Goal: Find specific page/section: Find specific page/section

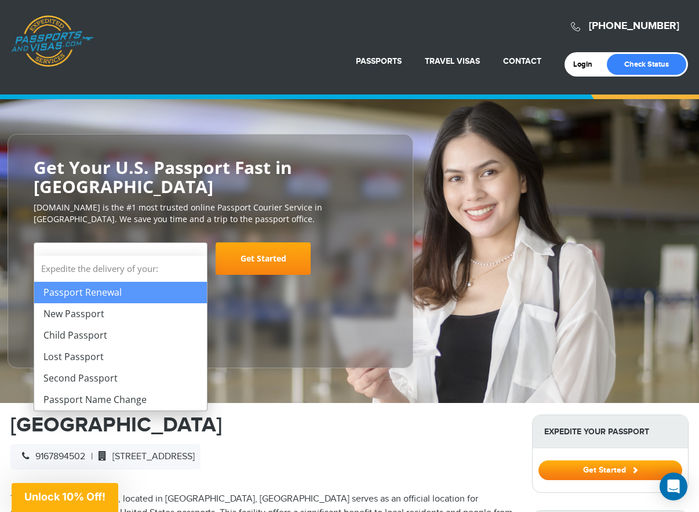
click at [196, 243] on span at bounding box center [201, 250] width 12 height 15
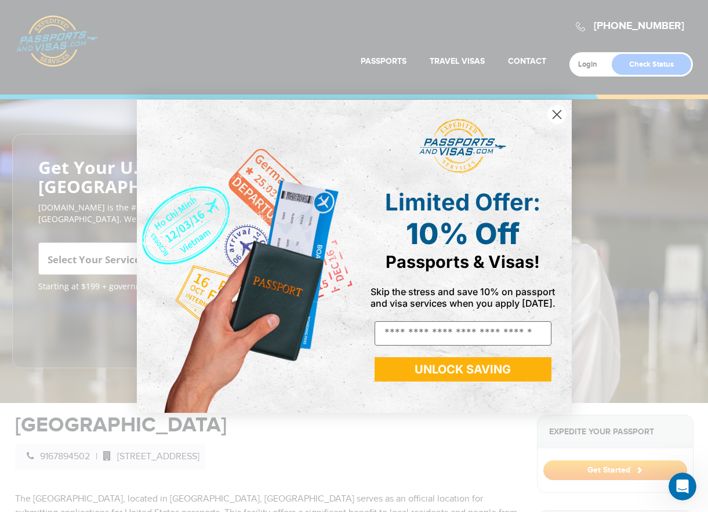
click at [590, 65] on div "Close dialog Limited Offer: 10% Off Passports & Visas! Skip the stress and save…" at bounding box center [354, 256] width 708 height 512
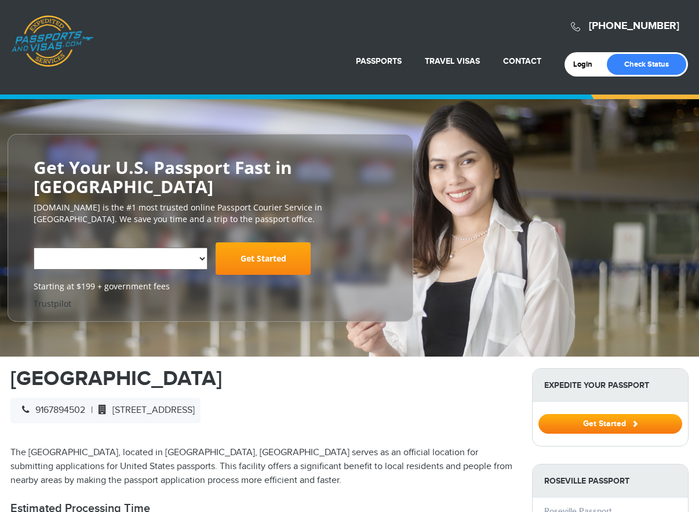
select select "**********"
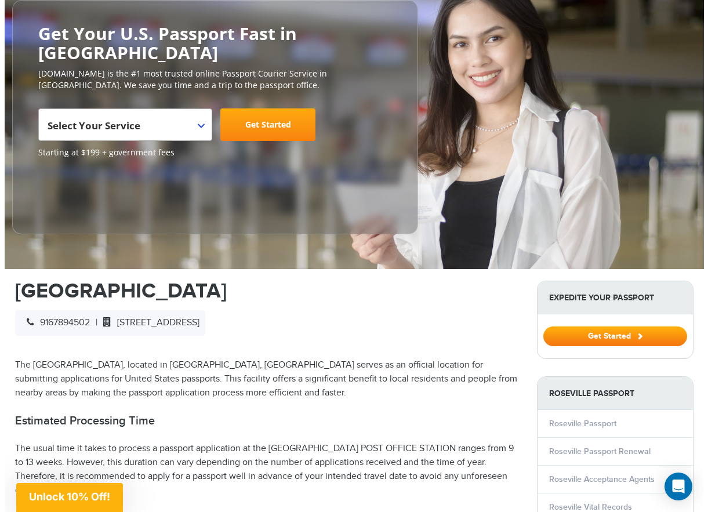
scroll to position [166, 0]
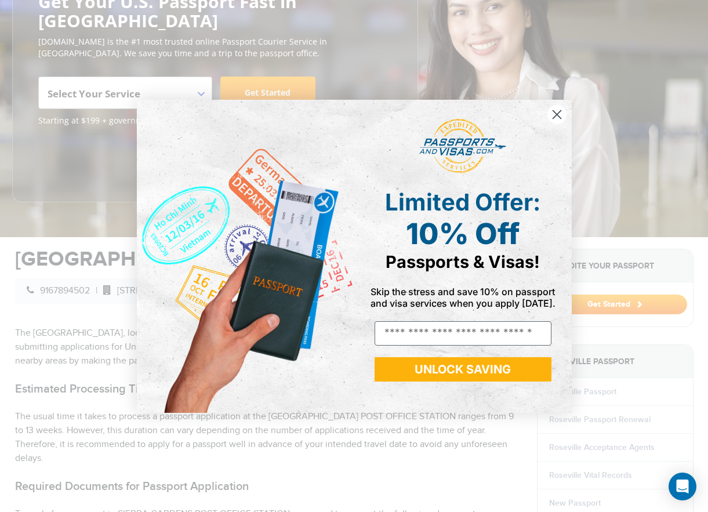
drag, startPoint x: 704, startPoint y: 108, endPoint x: 638, endPoint y: 55, distance: 85.4
click at [667, 48] on html "[PHONE_NUMBER] Passports & [DOMAIN_NAME] Login Check Status Passports Passport …" at bounding box center [354, 90] width 708 height 512
